Goal: Task Accomplishment & Management: Manage account settings

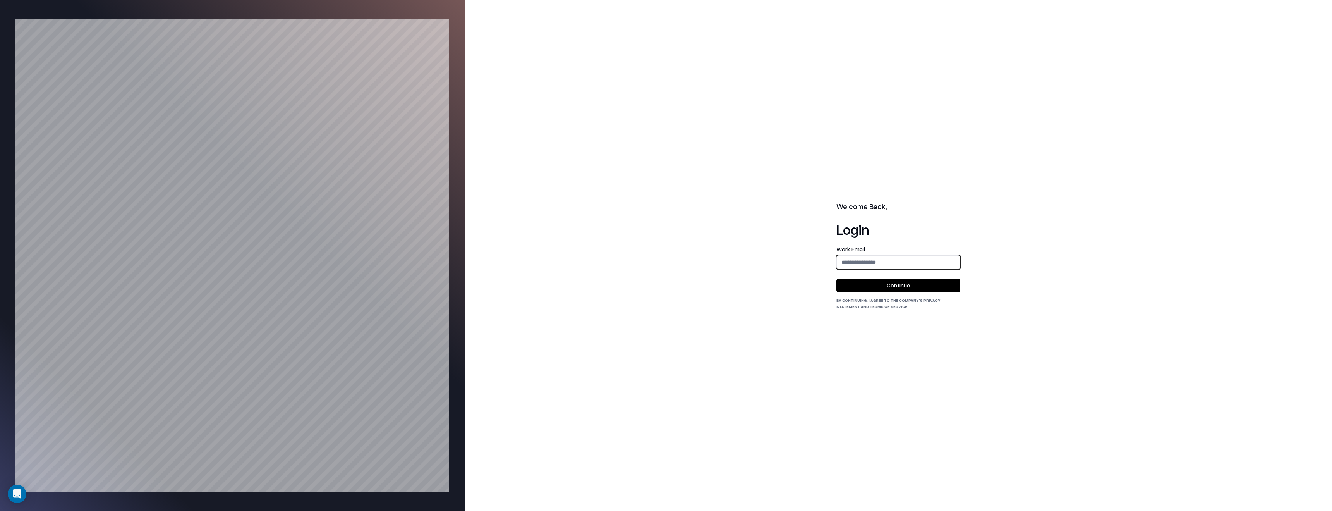
type input "**********"
click at [924, 283] on button "Continue" at bounding box center [898, 285] width 124 height 14
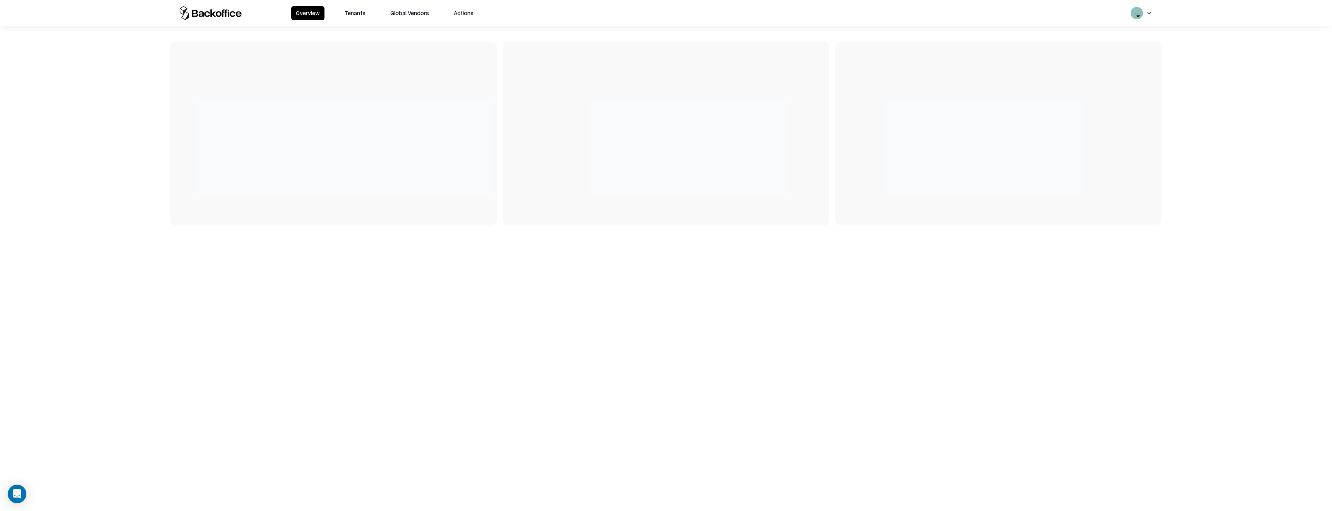
click at [354, 20] on div "Overview Tenants Global Vendors Actions" at bounding box center [665, 13] width 991 height 26
click at [354, 5] on div "Overview Tenants Global Vendors Actions" at bounding box center [665, 13] width 991 height 26
click at [357, 10] on button "Tenants" at bounding box center [355, 13] width 30 height 14
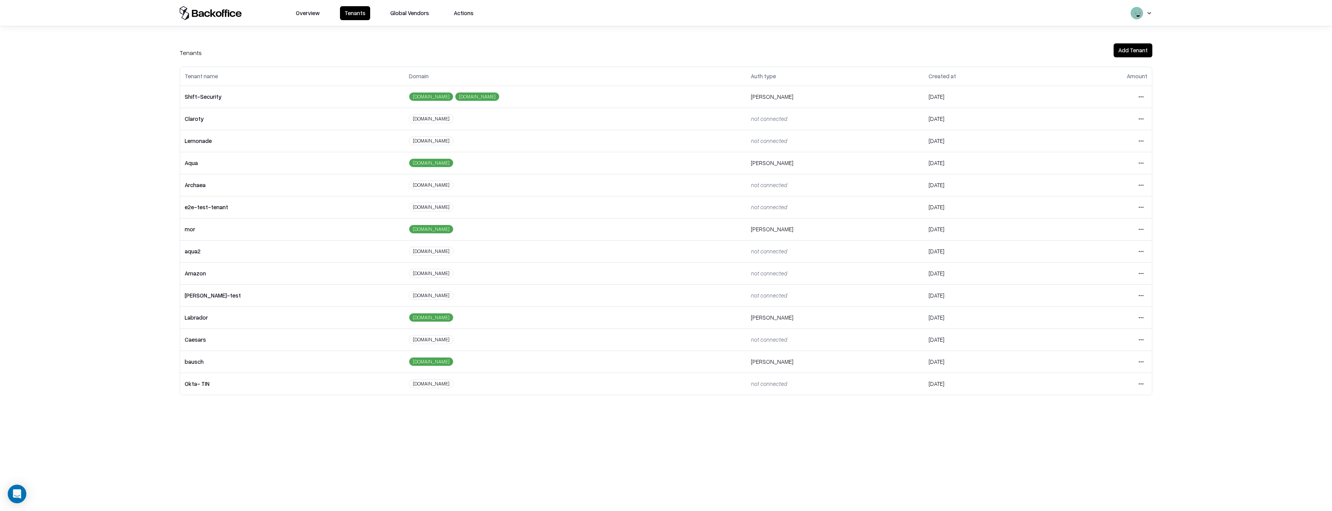
click at [1139, 362] on html "Overview Tenants Global Vendors Actions Tenants Add Tenant Tenant name Domain A…" at bounding box center [666, 255] width 1332 height 511
click at [1091, 425] on div "Login to tenant" at bounding box center [1109, 426] width 84 height 15
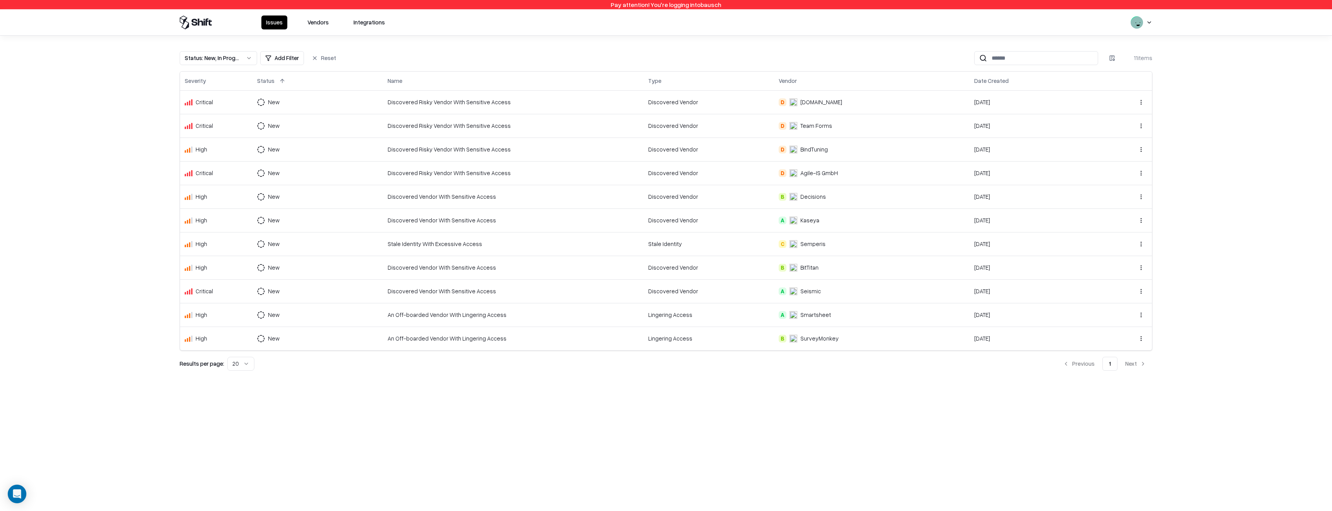
click at [322, 31] on div "Issues Vendors Integrations" at bounding box center [665, 22] width 991 height 26
click at [317, 22] on button "Vendors" at bounding box center [318, 22] width 31 height 14
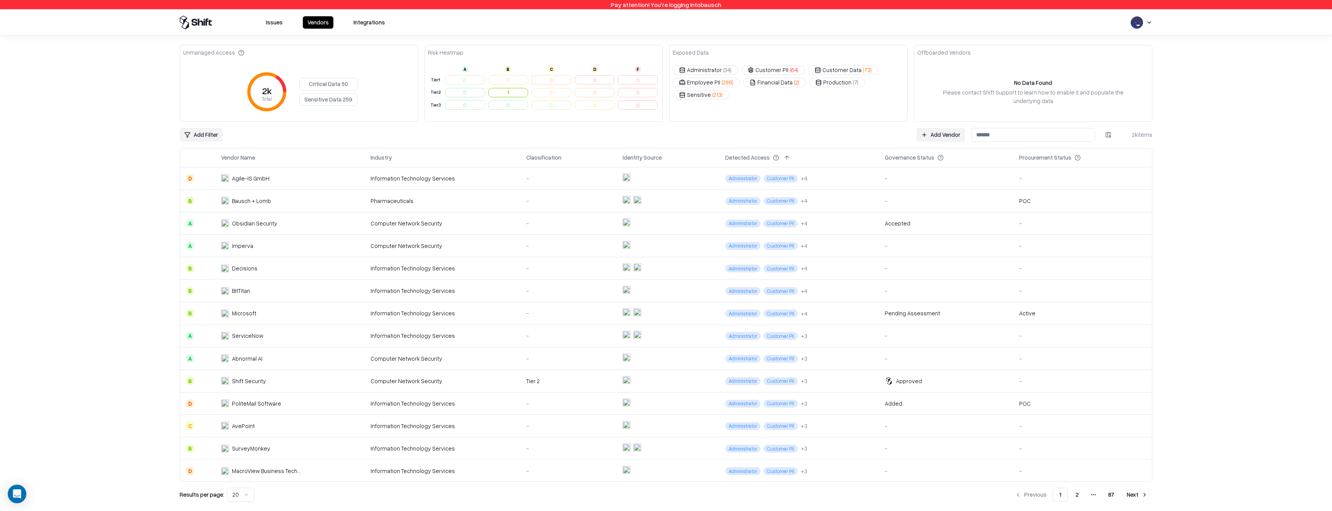
click at [718, 72] on button "Administrator ( 34 )" at bounding box center [705, 69] width 65 height 9
